Goal: Task Accomplishment & Management: Manage account settings

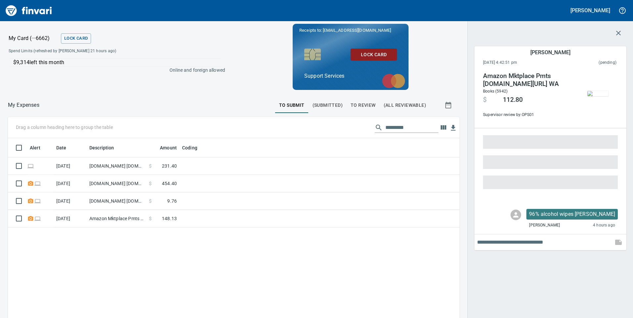
scroll to position [241, 441]
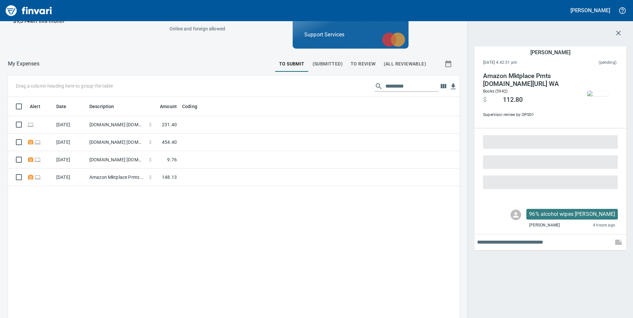
click at [370, 65] on span "To Review" at bounding box center [362, 64] width 25 height 8
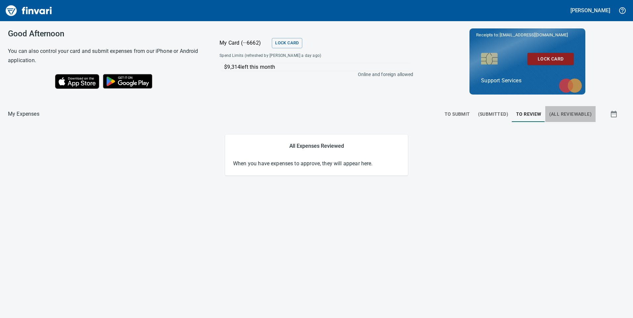
click at [562, 112] on span "(All Reviewable)" at bounding box center [570, 114] width 42 height 8
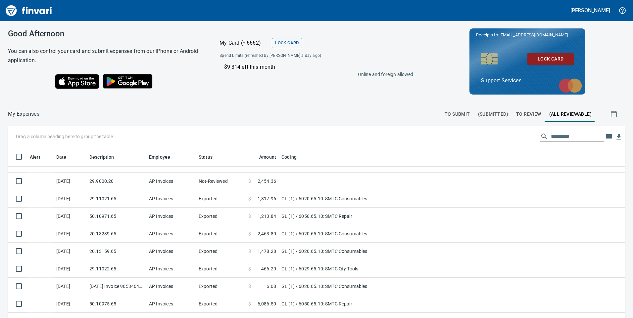
scroll to position [132, 0]
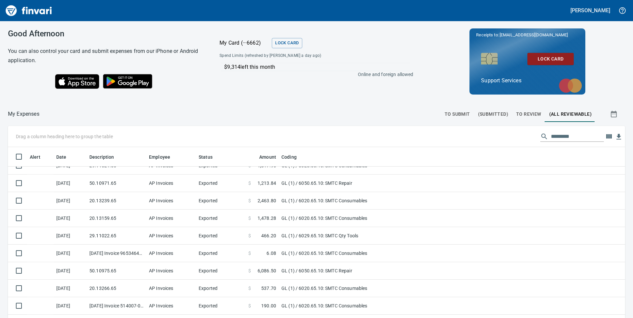
click at [576, 134] on input "text" at bounding box center [577, 136] width 53 height 11
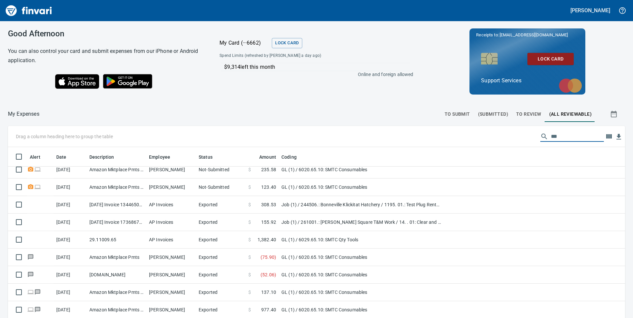
scroll to position [0, 0]
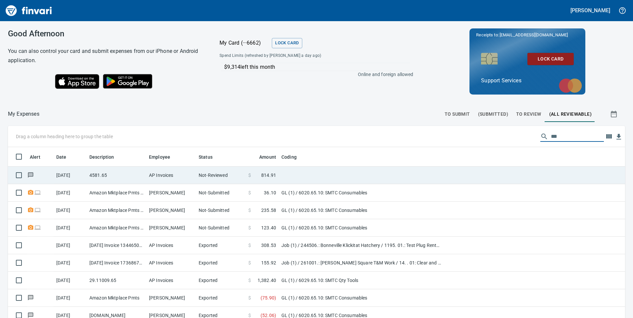
type input "***"
click at [167, 178] on td "AP Invoices" at bounding box center [171, 176] width 50 height 18
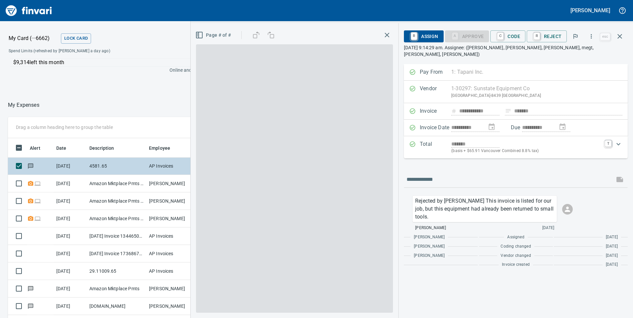
scroll to position [241, 436]
